Goal: Task Accomplishment & Management: Manage account settings

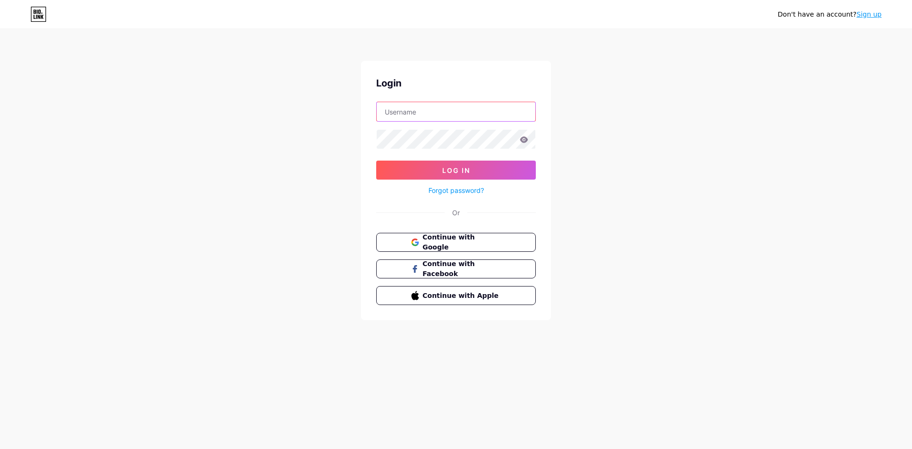
type input "[EMAIL_ADDRESS][DOMAIN_NAME]"
click at [521, 138] on icon at bounding box center [524, 139] width 8 height 6
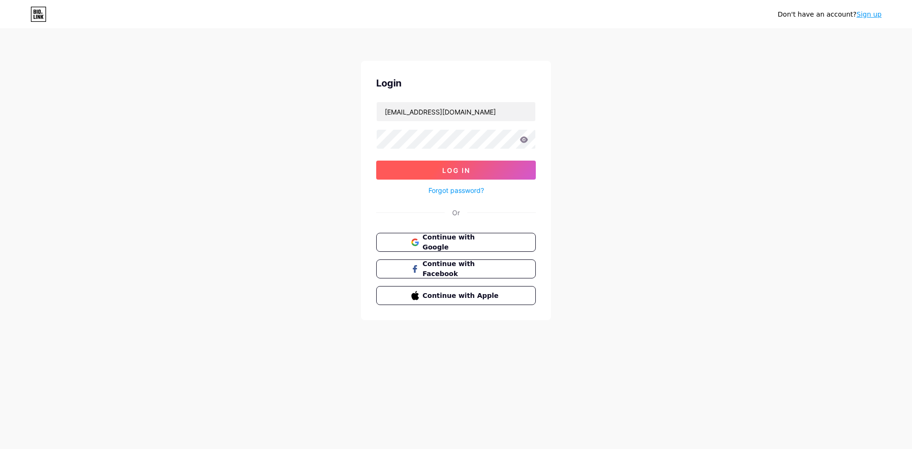
click at [496, 171] on button "Log In" at bounding box center [456, 169] width 160 height 19
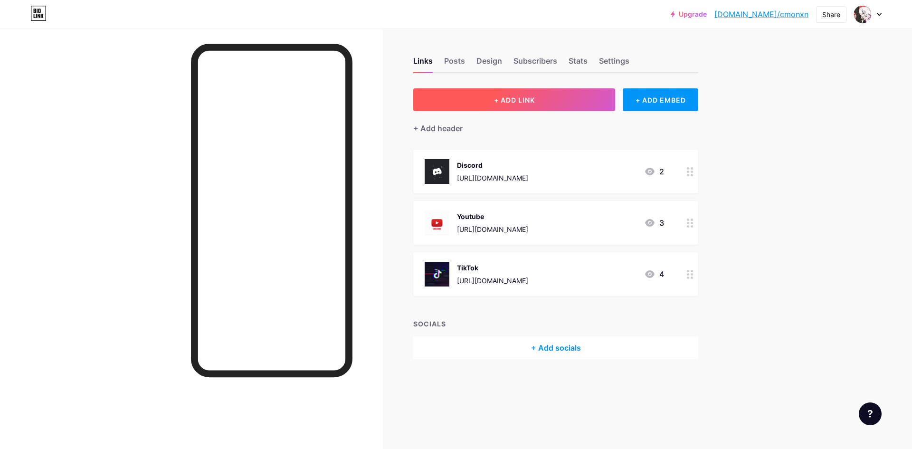
click at [516, 95] on button "+ ADD LINK" at bounding box center [514, 99] width 202 height 23
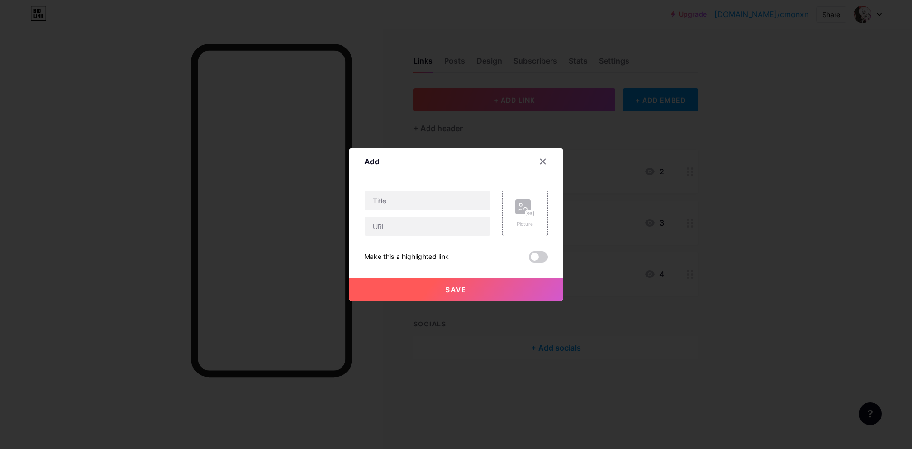
click at [432, 211] on div at bounding box center [427, 213] width 126 height 46
click at [432, 203] on input "text" at bounding box center [427, 200] width 125 height 19
type input "โดเนท"
click at [440, 226] on input "text" at bounding box center [427, 225] width 125 height 19
paste input "[URL][DOMAIN_NAME]"
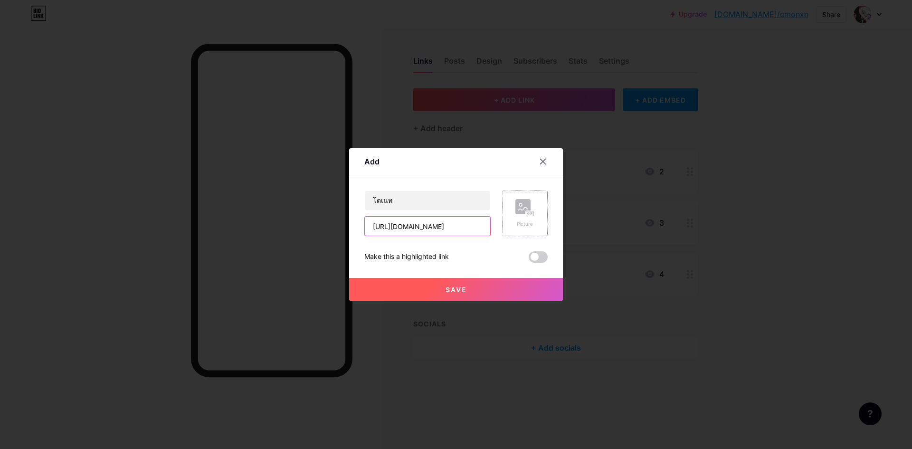
type input "[URL][DOMAIN_NAME]"
click at [519, 211] on rect at bounding box center [522, 206] width 15 height 15
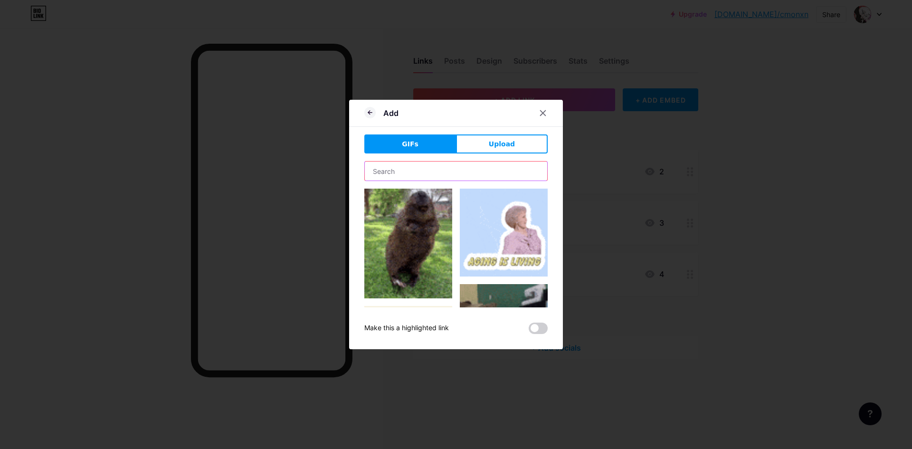
click at [432, 177] on input "text" at bounding box center [456, 170] width 182 height 19
type input "m"
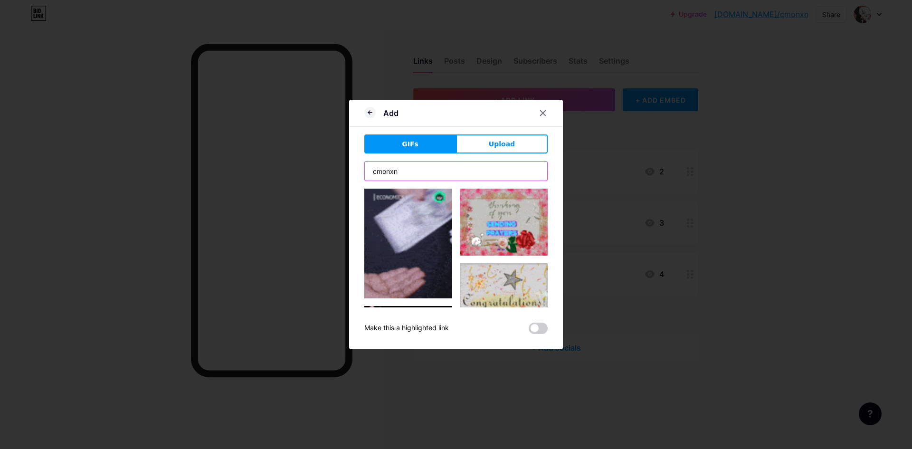
type input "cmonxn"
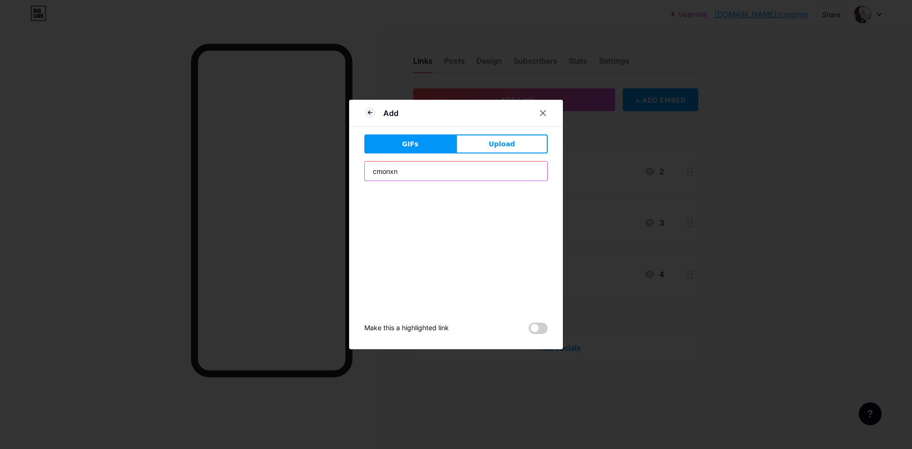
click at [412, 179] on input "cmonxn" at bounding box center [456, 170] width 182 height 19
click at [479, 134] on div "Add GIFs Upload Content YouTube Play YouTube video without leaving your page. A…" at bounding box center [456, 224] width 214 height 249
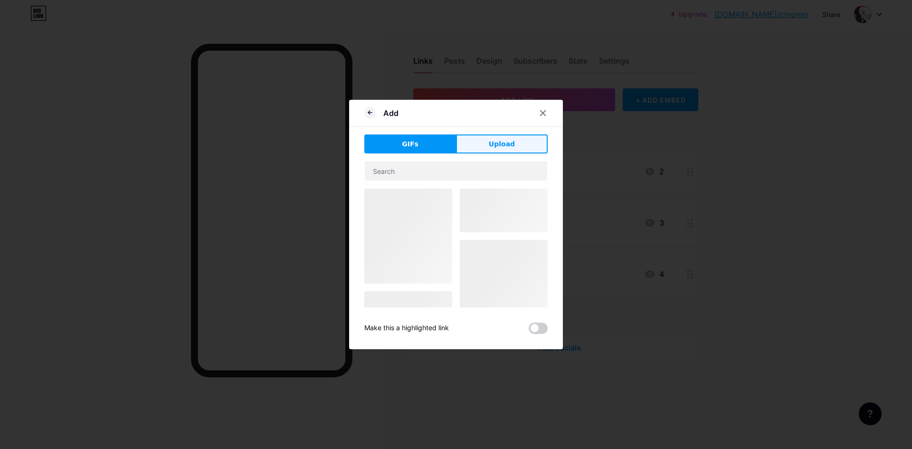
click at [480, 139] on button "Upload" at bounding box center [502, 143] width 92 height 19
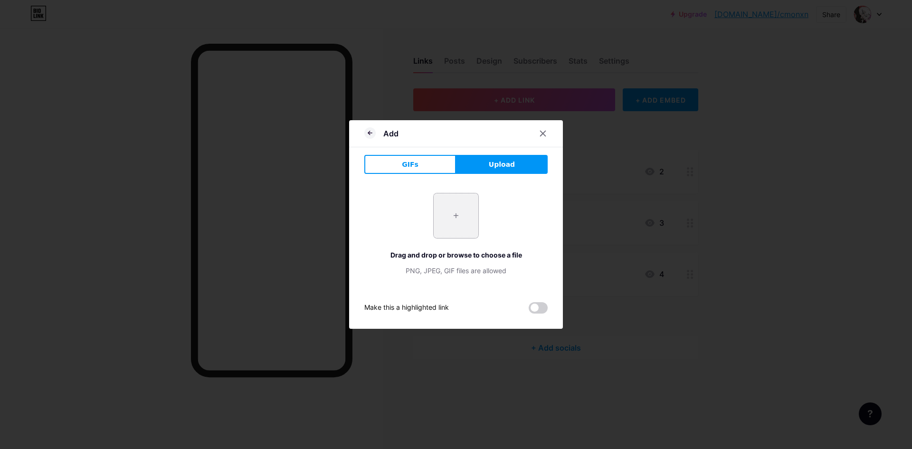
click at [445, 213] on input "file" at bounding box center [455, 215] width 45 height 45
type input "C:\fakepath\สกรีนช็อต_2025-07-23_172250-removebg-preview.png"
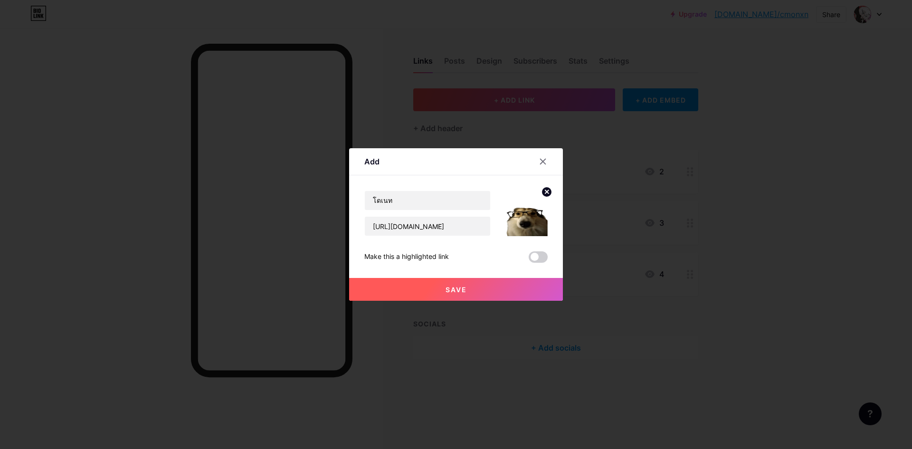
click at [467, 289] on button "Save" at bounding box center [456, 289] width 214 height 23
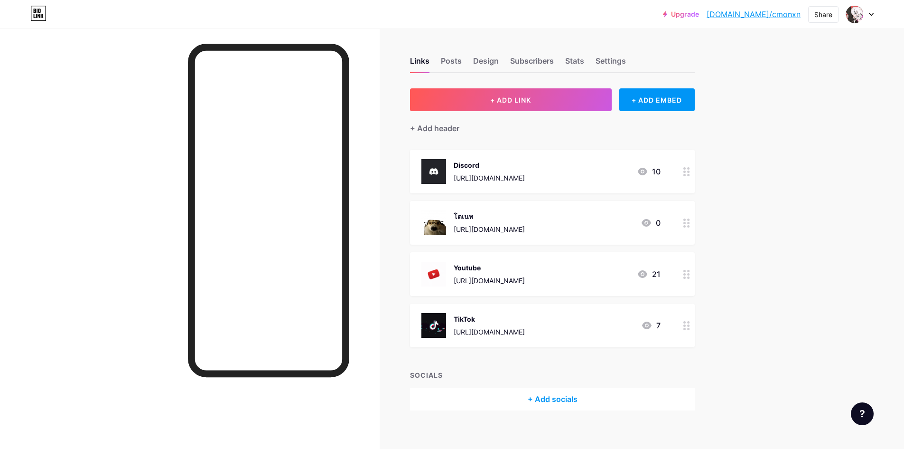
click at [501, 219] on div "โดเนท" at bounding box center [489, 216] width 71 height 10
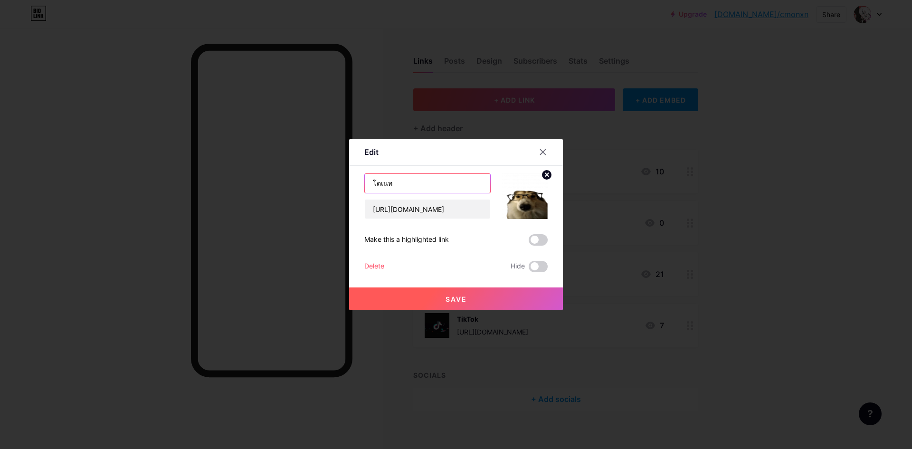
click at [407, 186] on input "โดเนท" at bounding box center [427, 183] width 125 height 19
type input "โดเนทขึ้นจอ 10 บาท"
click at [492, 297] on button "Save" at bounding box center [456, 298] width 214 height 23
